Goal: Task Accomplishment & Management: Use online tool/utility

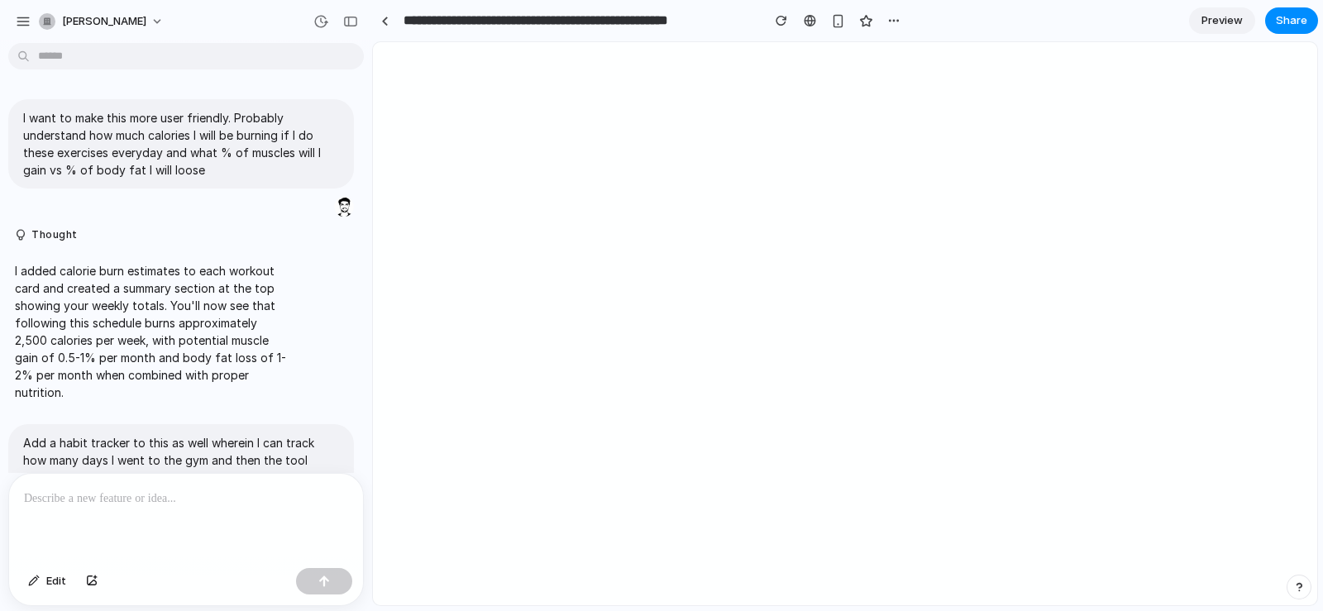
scroll to position [292, 0]
